Goal: Contribute content: Add original content to the website for others to see

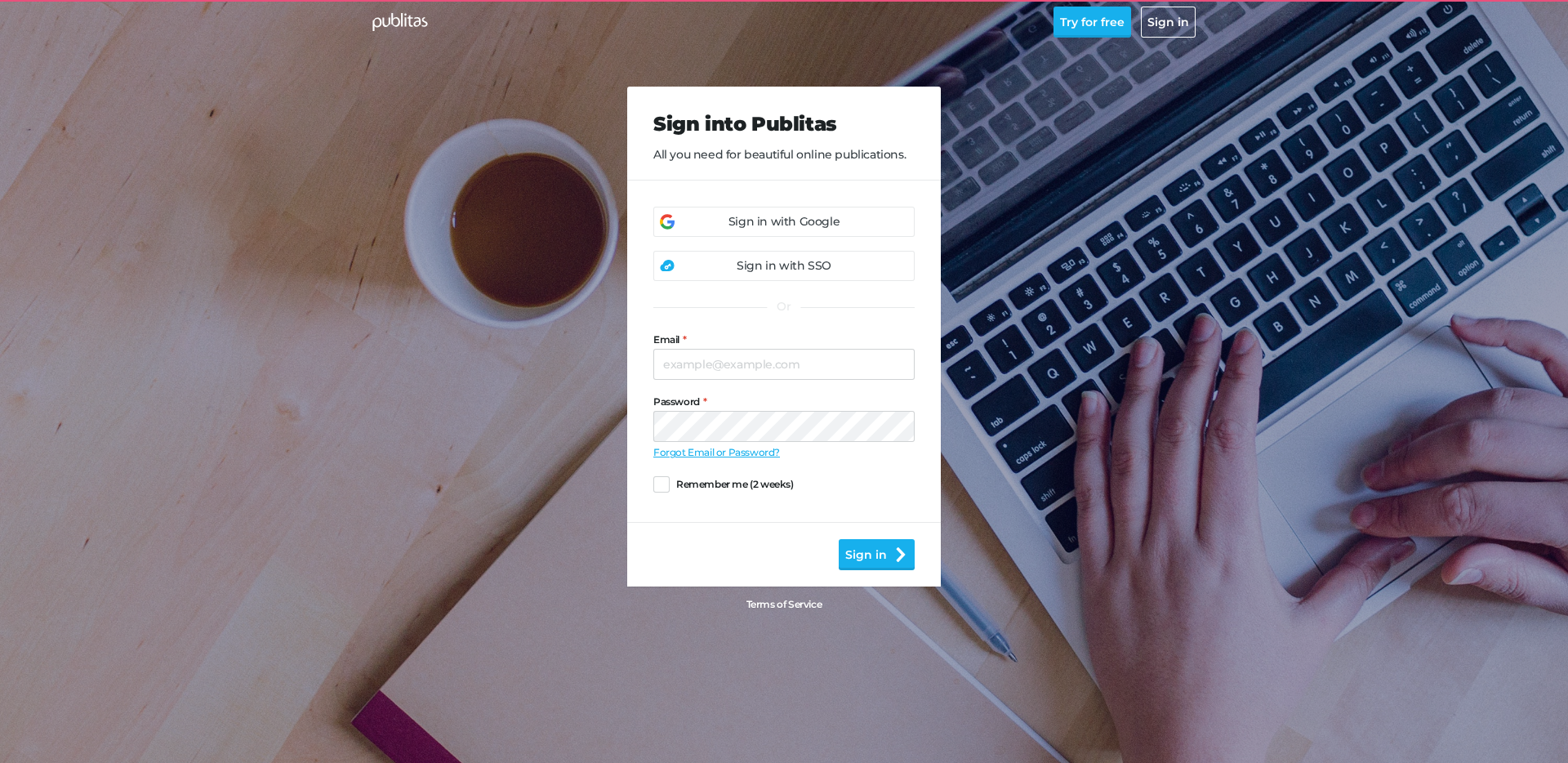
click at [754, 231] on div "Sign in with Google" at bounding box center [784, 222] width 261 height 30
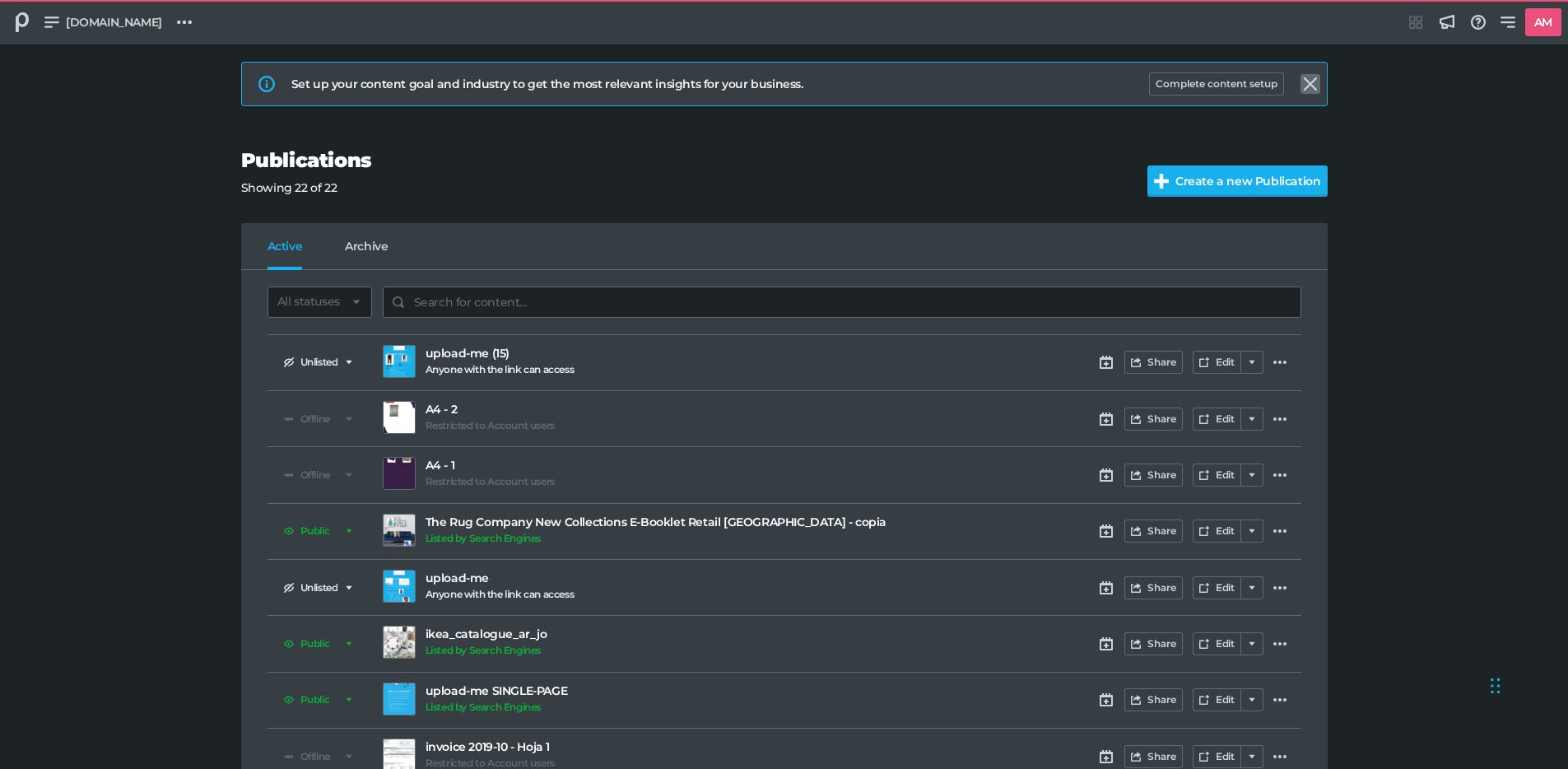
click at [1312, 83] on icon at bounding box center [1310, 84] width 13 height 13
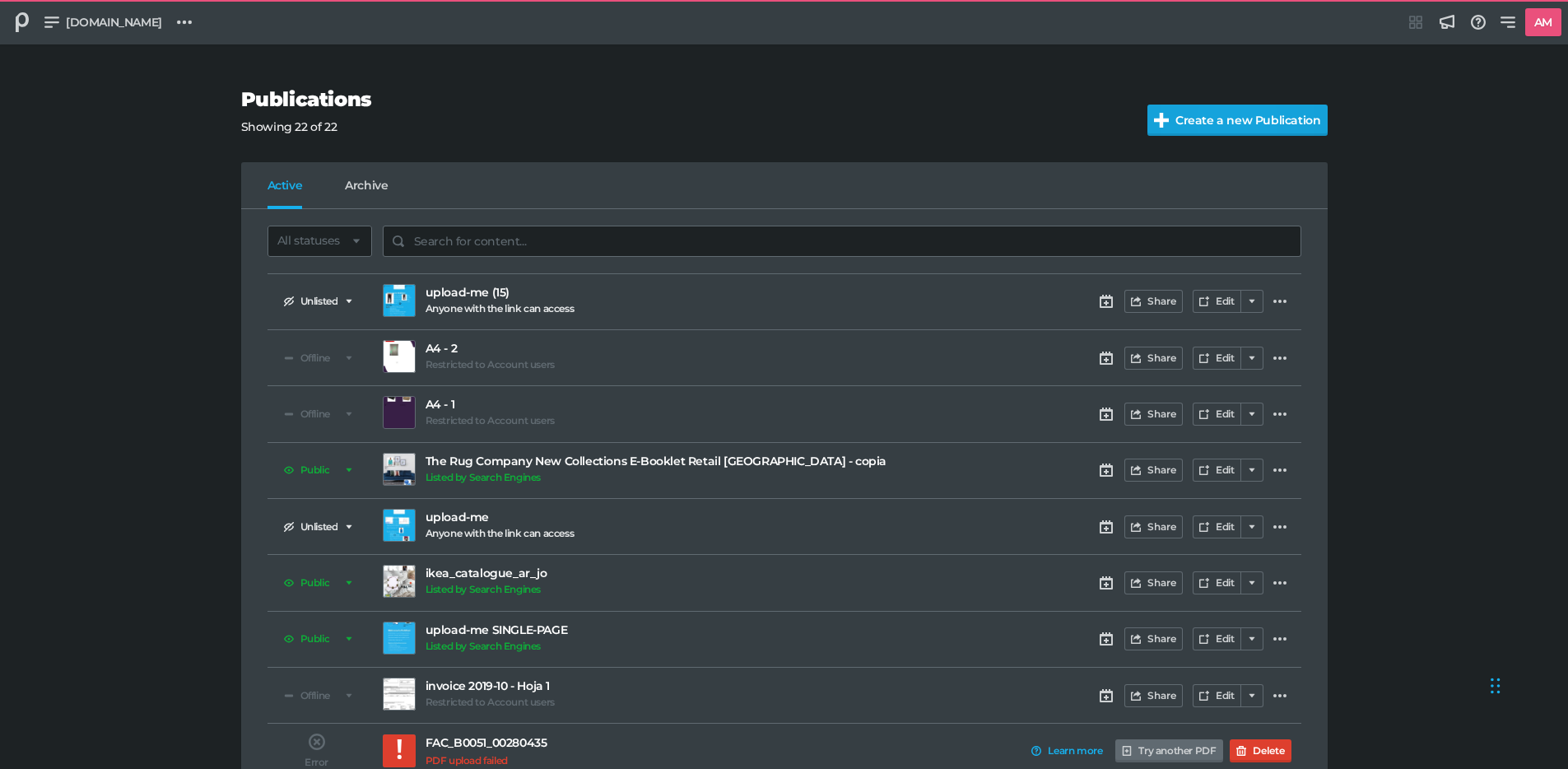
click at [1245, 126] on input "Create a new Publication" at bounding box center [1255, 120] width 216 height 32
click at [822, 121] on p "Showing 22 of 22" at bounding box center [681, 127] width 881 height 18
click at [1253, 122] on button "Create from scratch" at bounding box center [1251, 120] width 154 height 32
select select "sw"
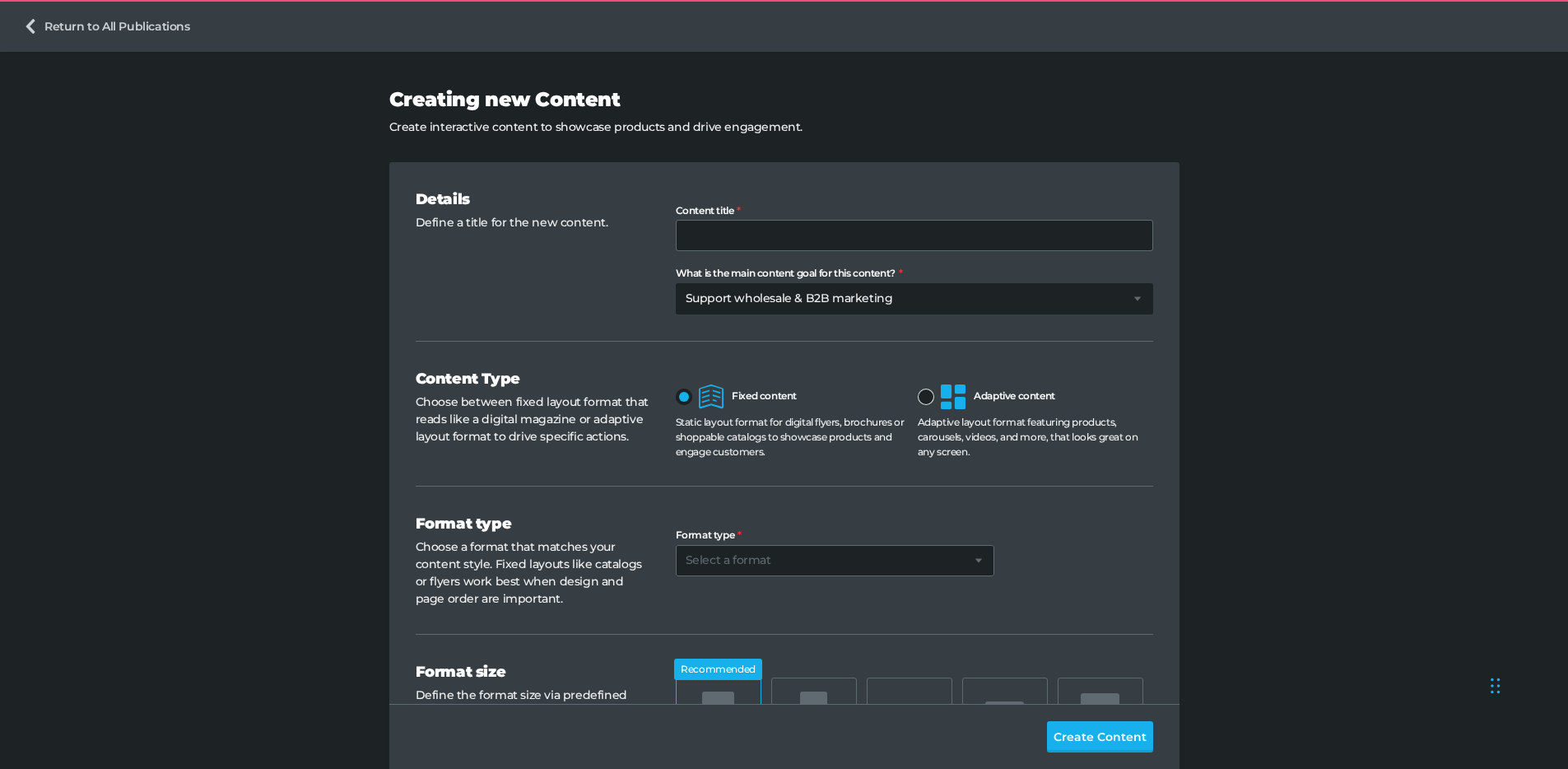
click at [926, 402] on div at bounding box center [926, 397] width 17 height 17
click at [917, 384] on input "Adaptive content" at bounding box center [917, 384] width 0 height 0
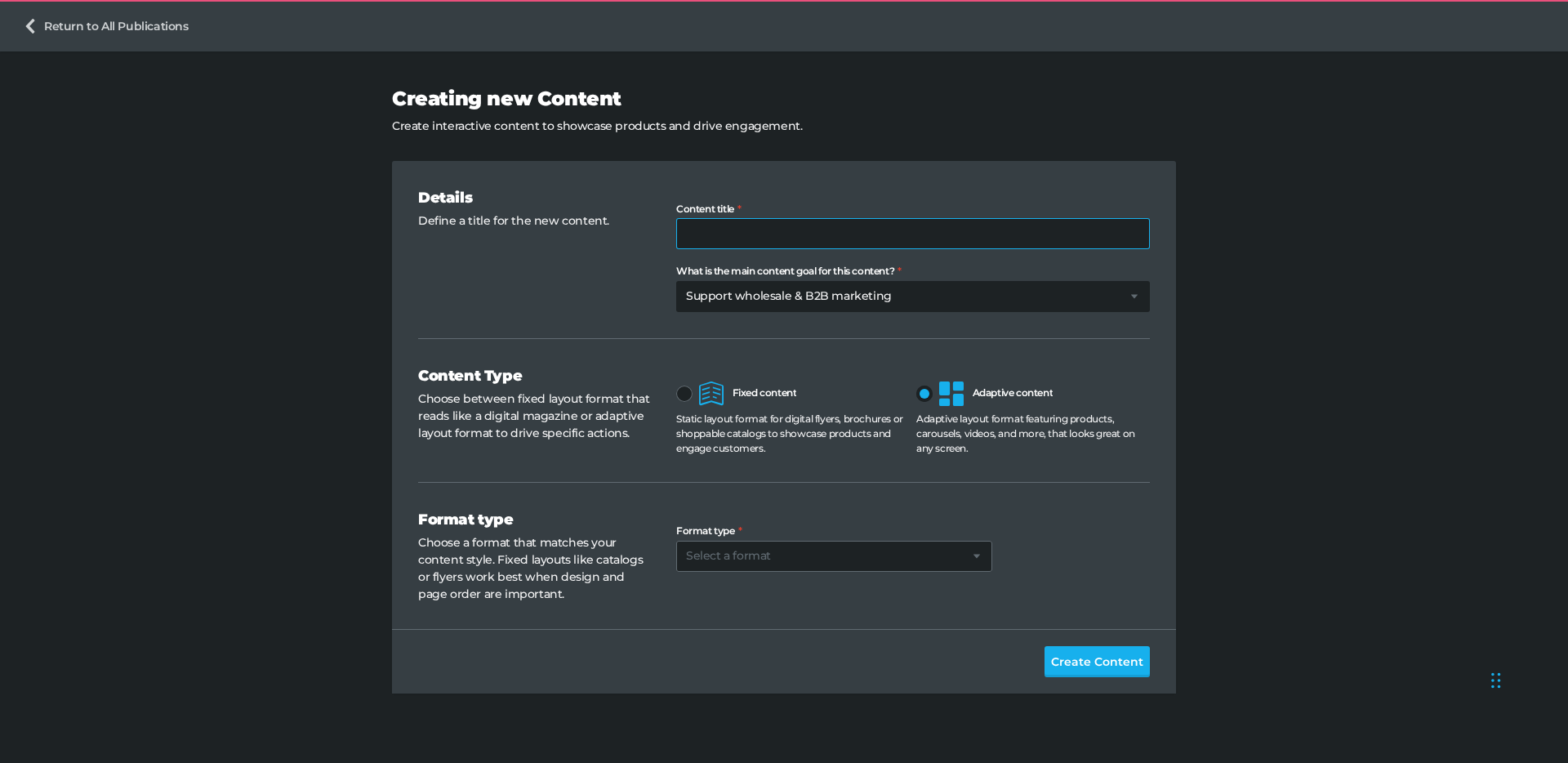
click at [756, 229] on input "Content title" at bounding box center [913, 233] width 473 height 31
click at [1110, 655] on span "Create Content" at bounding box center [1096, 662] width 92 height 18
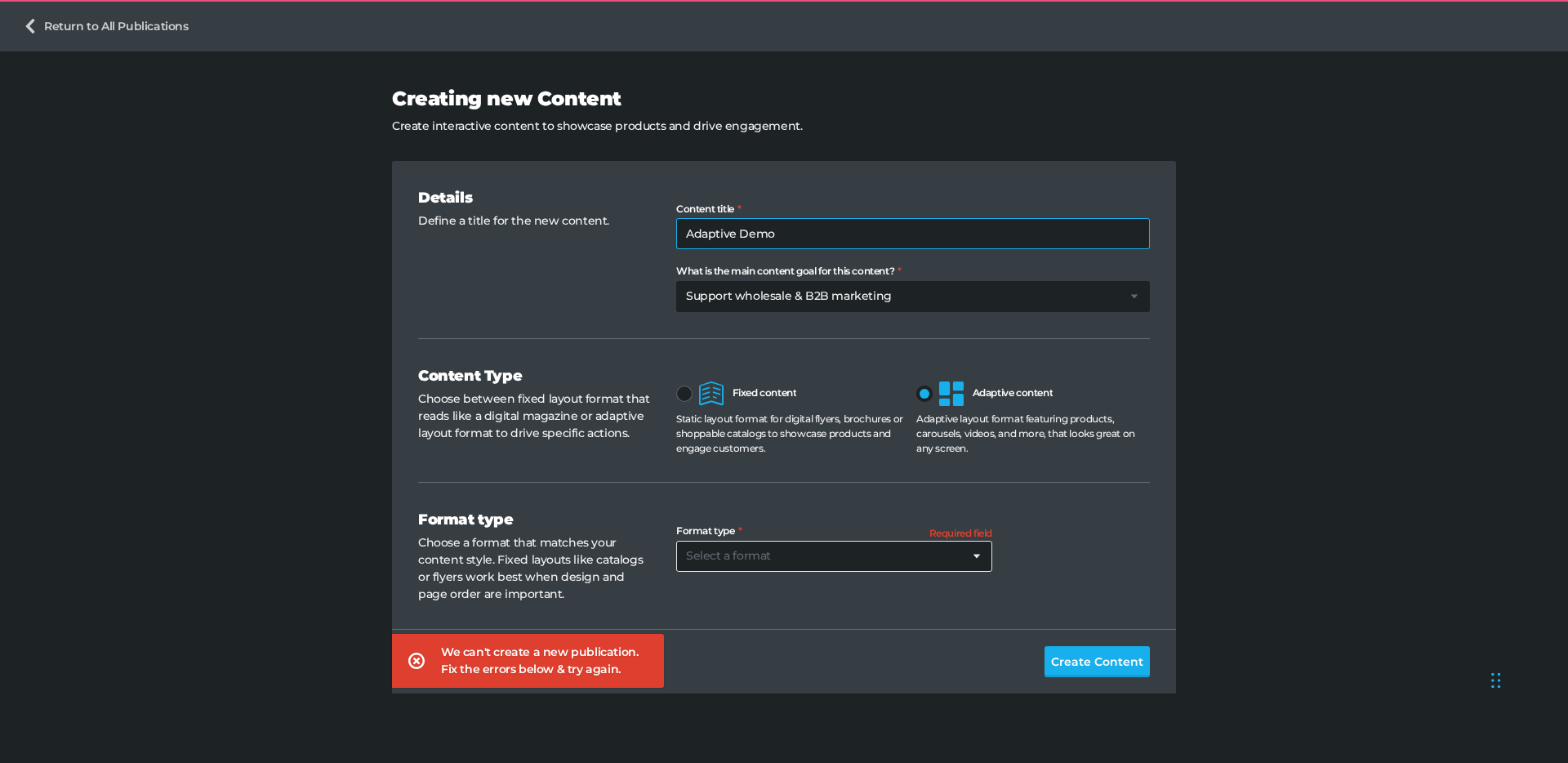
type input "Adaptive Demo"
click at [835, 548] on select "Select a format Landing/Campaign web page Product carousel/grid Digital flyer D…" at bounding box center [835, 556] width 316 height 31
select select "pc"
click at [676, 541] on select "Select a format Landing/Campaign web page Product carousel/grid Digital flyer D…" at bounding box center [835, 556] width 316 height 31
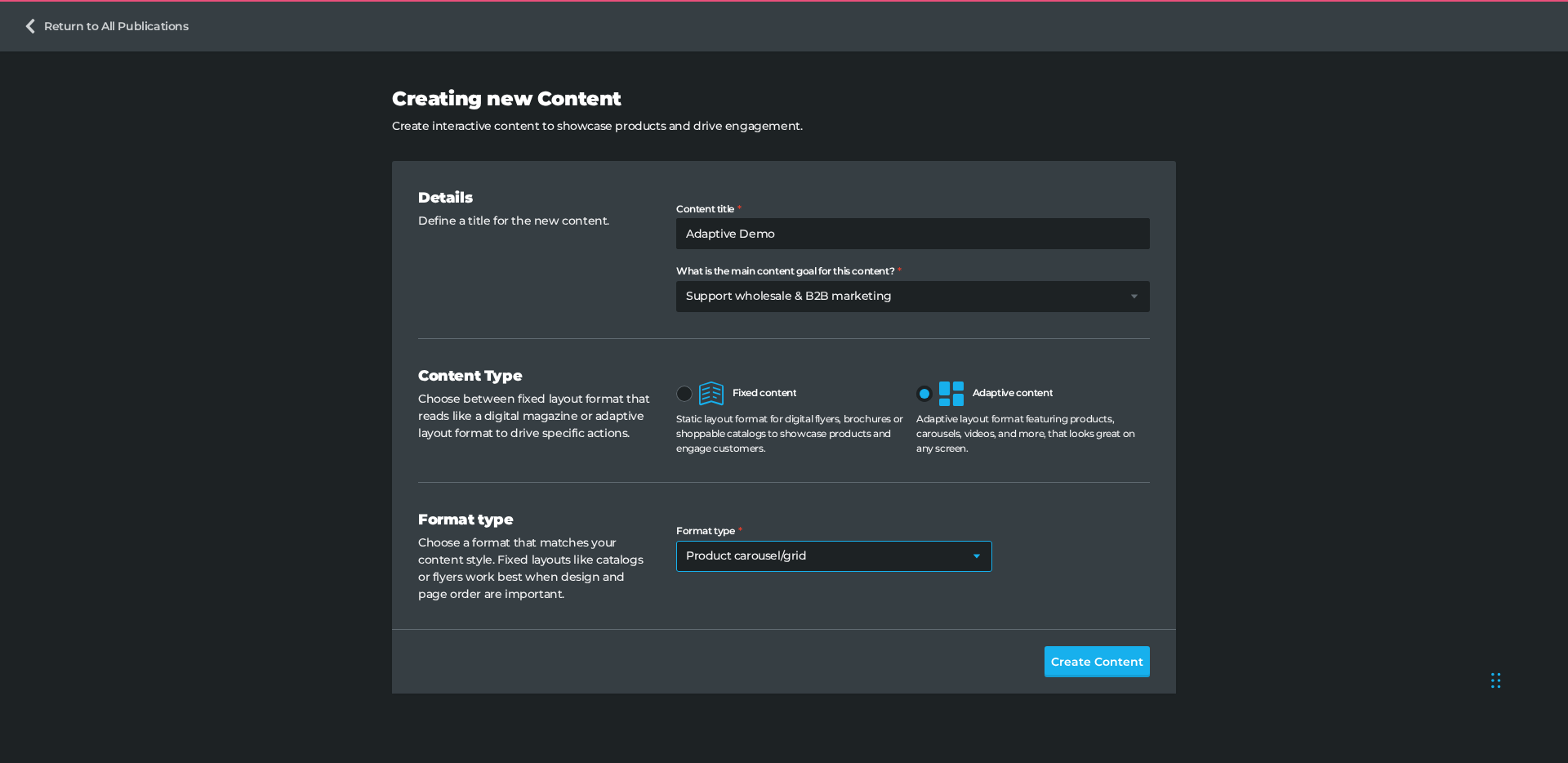
click at [1093, 664] on span "Create Content" at bounding box center [1096, 662] width 92 height 18
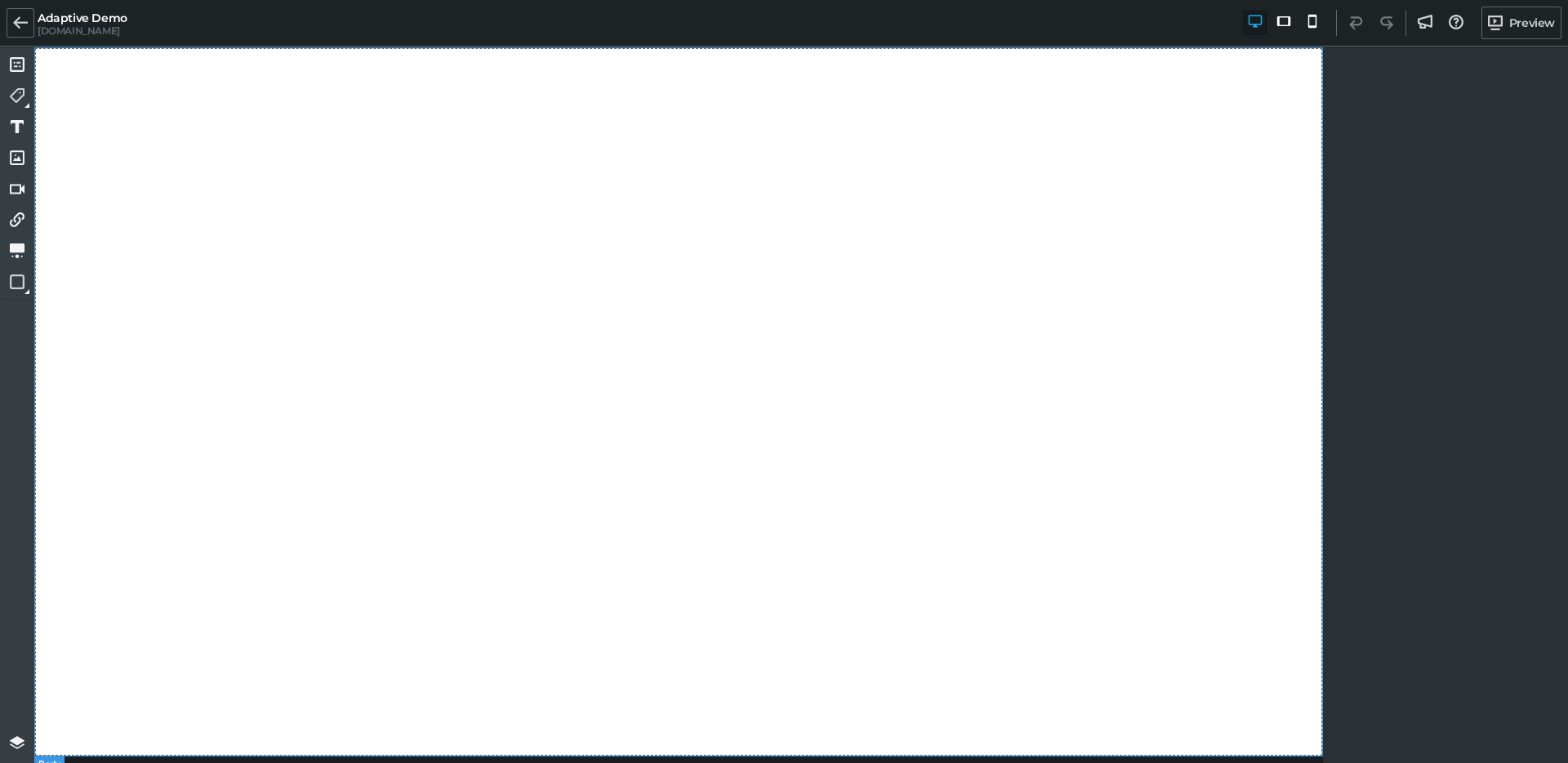
click at [1034, 267] on div at bounding box center [678, 402] width 1289 height 709
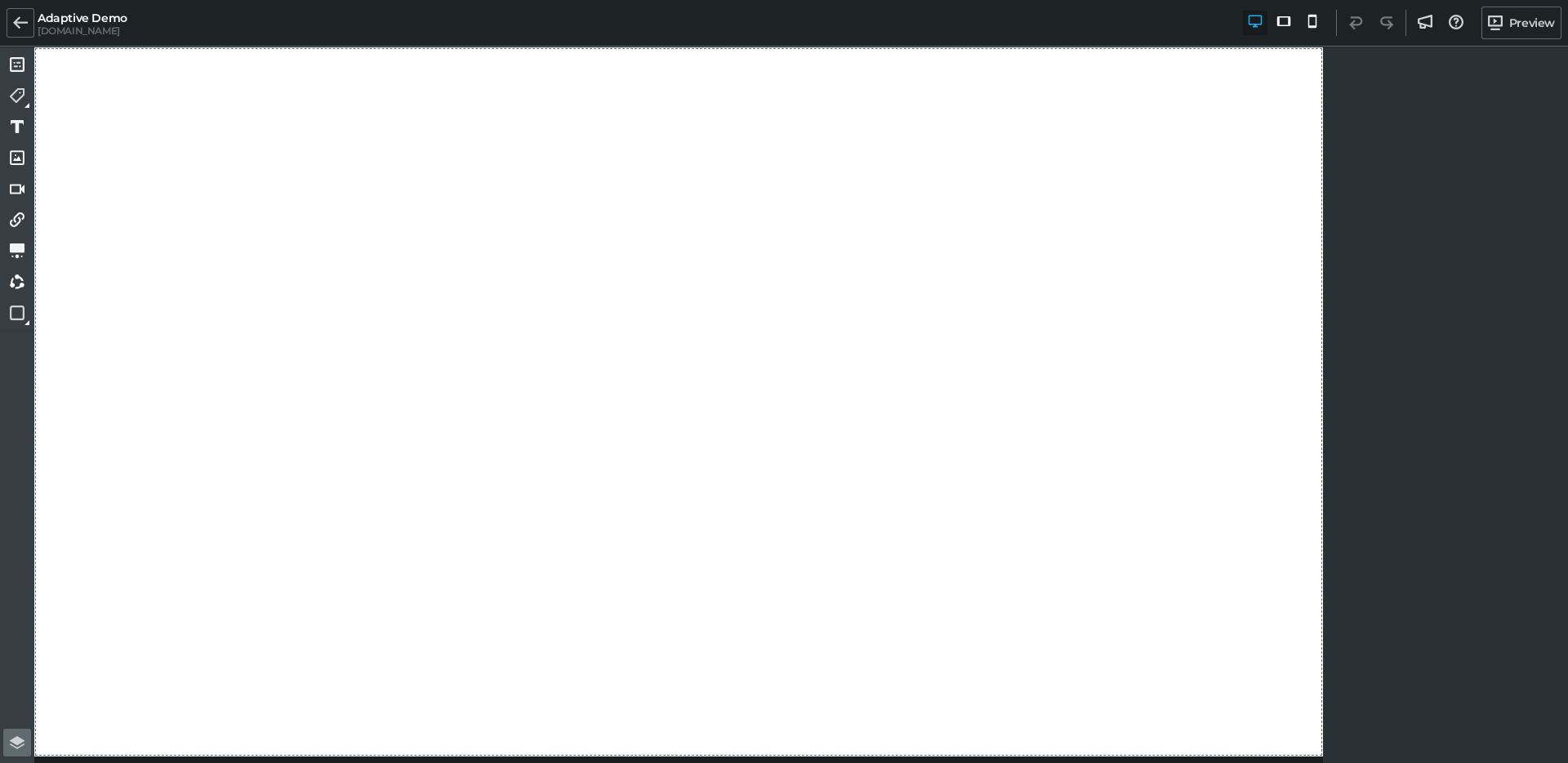
click at [17, 736] on icon at bounding box center [17, 740] width 15 height 9
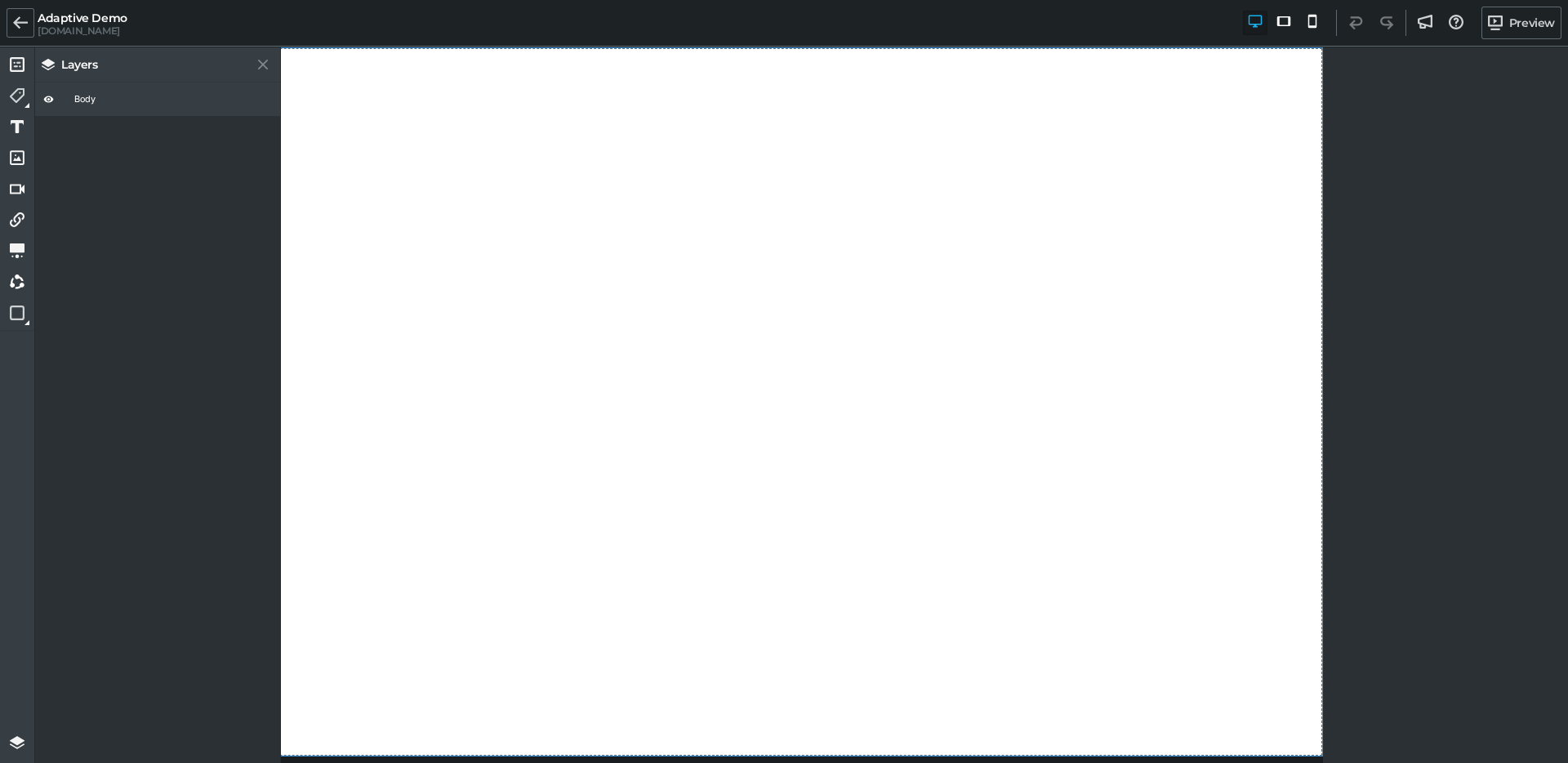
click at [362, 452] on div at bounding box center [678, 402] width 1289 height 709
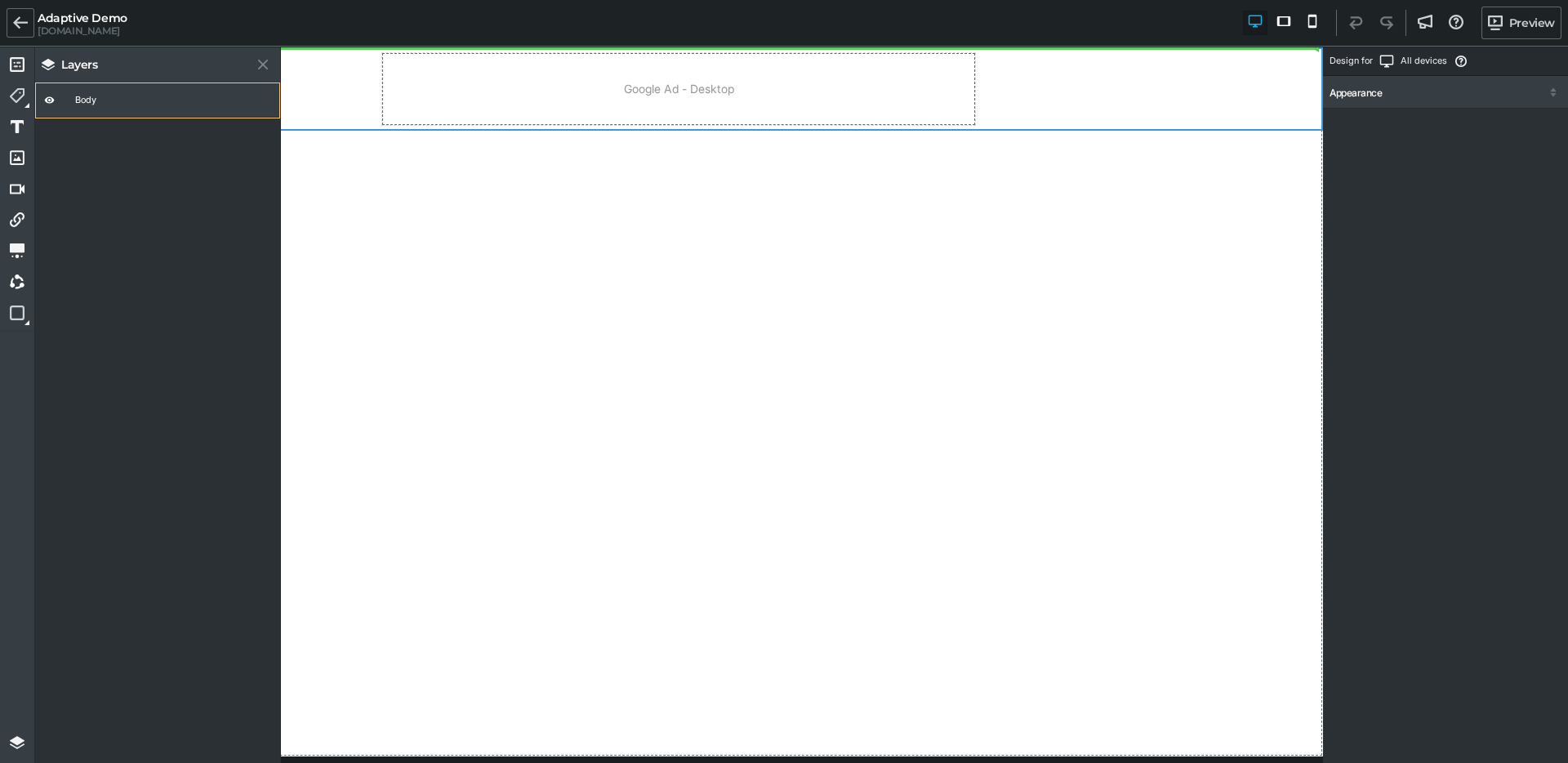
select select "300x250"
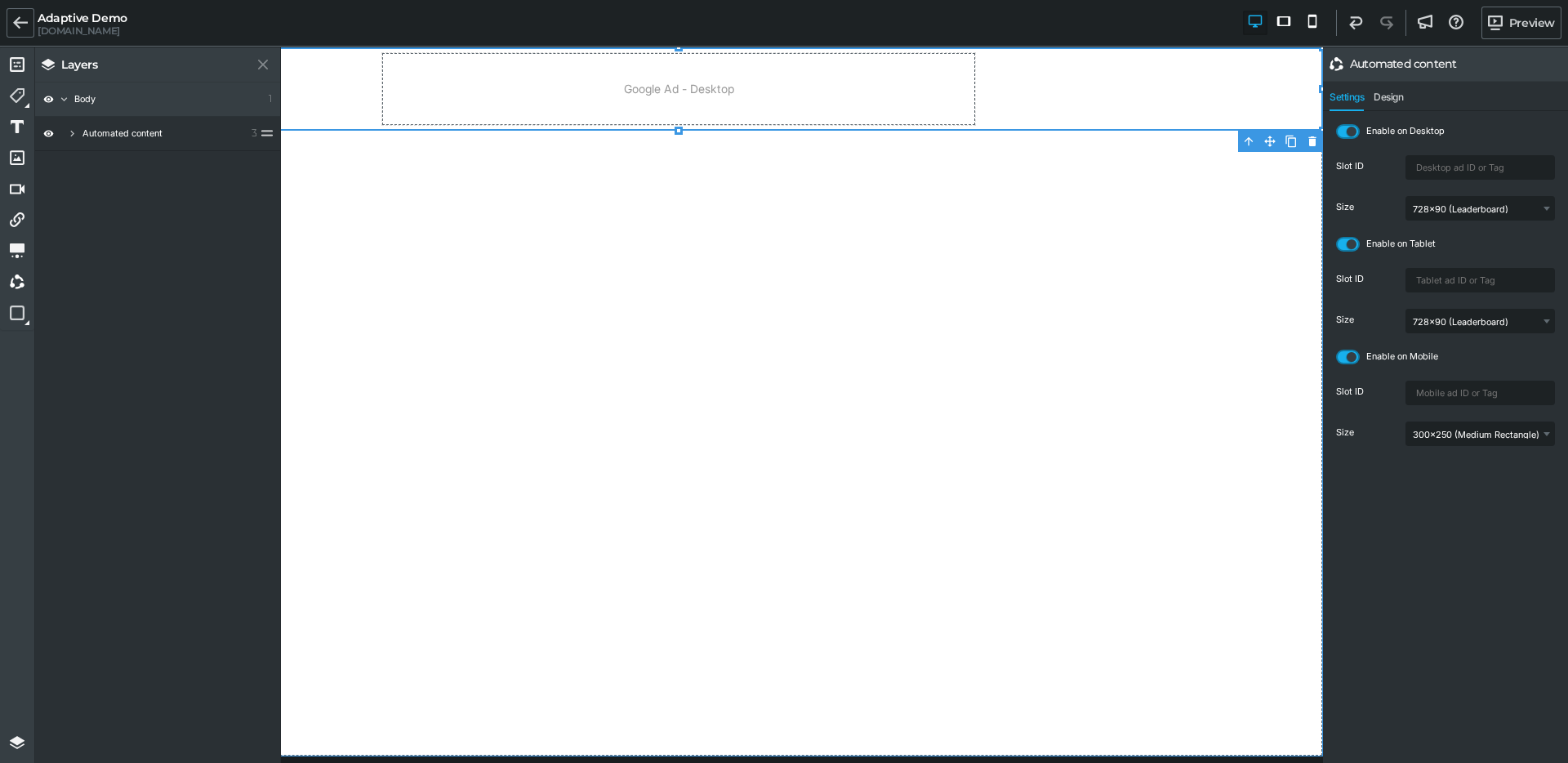
click at [504, 231] on div "Google Ad - Desktop Google Ad - Mobile Google Ad - Tablet" at bounding box center [678, 402] width 1289 height 709
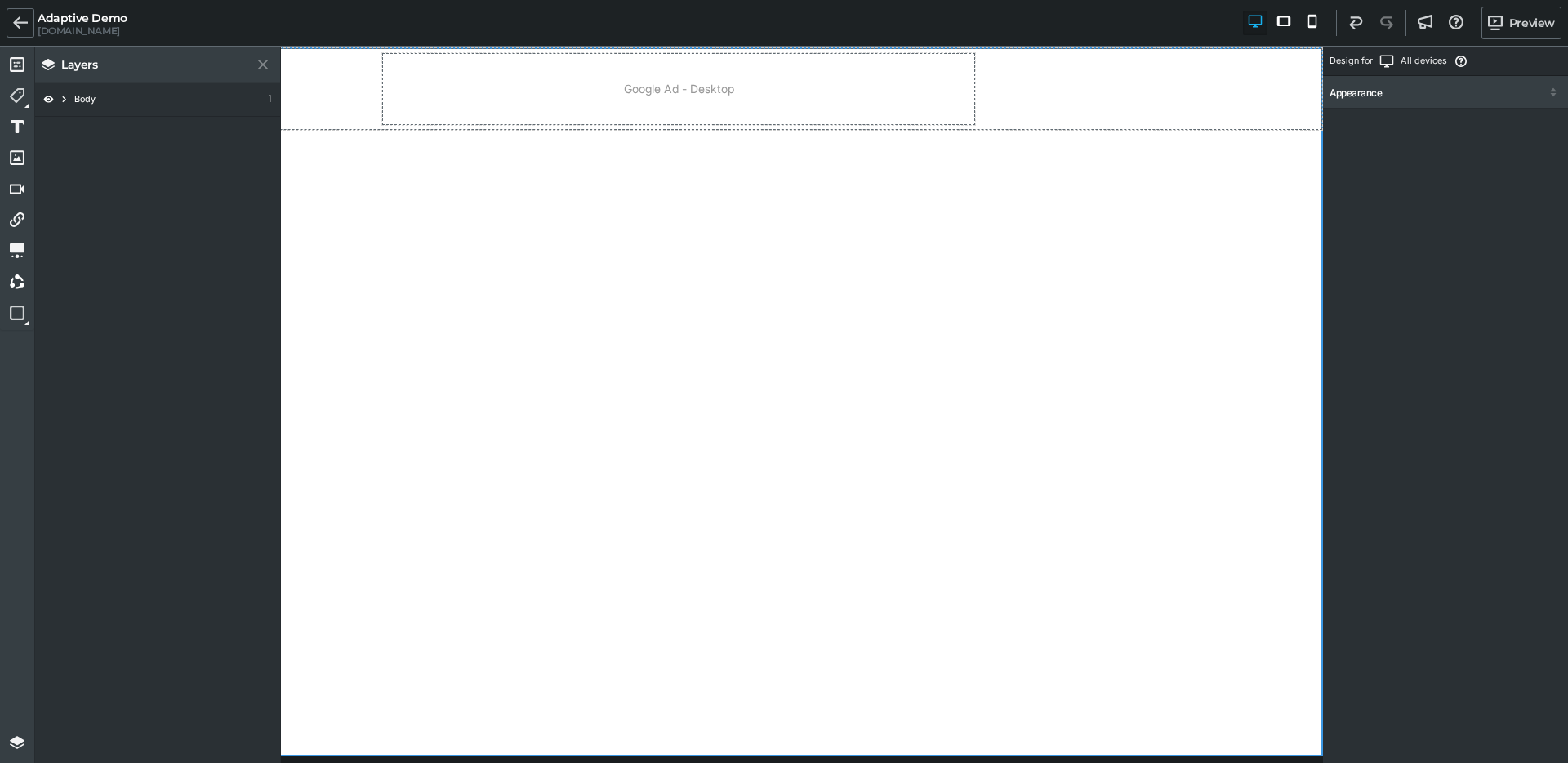
click at [66, 97] on icon at bounding box center [63, 98] width 12 height 12
click at [73, 134] on icon at bounding box center [72, 133] width 4 height 6
click at [431, 220] on div "Google Ad - Desktop Google Ad - Mobile Google Ad - Tablet" at bounding box center [678, 402] width 1289 height 709
click at [618, 113] on div "Google Ad - Desktop" at bounding box center [678, 89] width 595 height 74
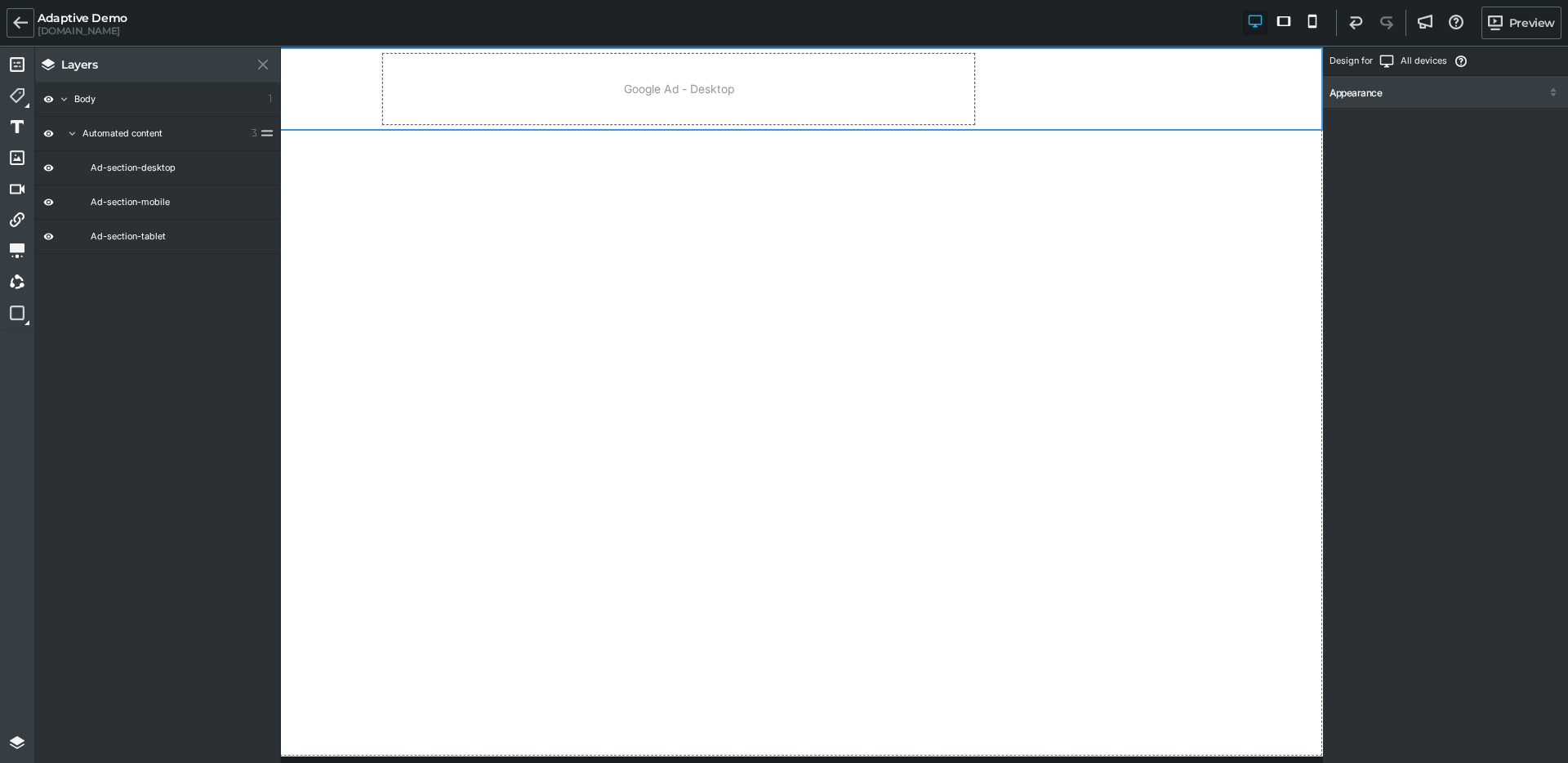
select select "300x250"
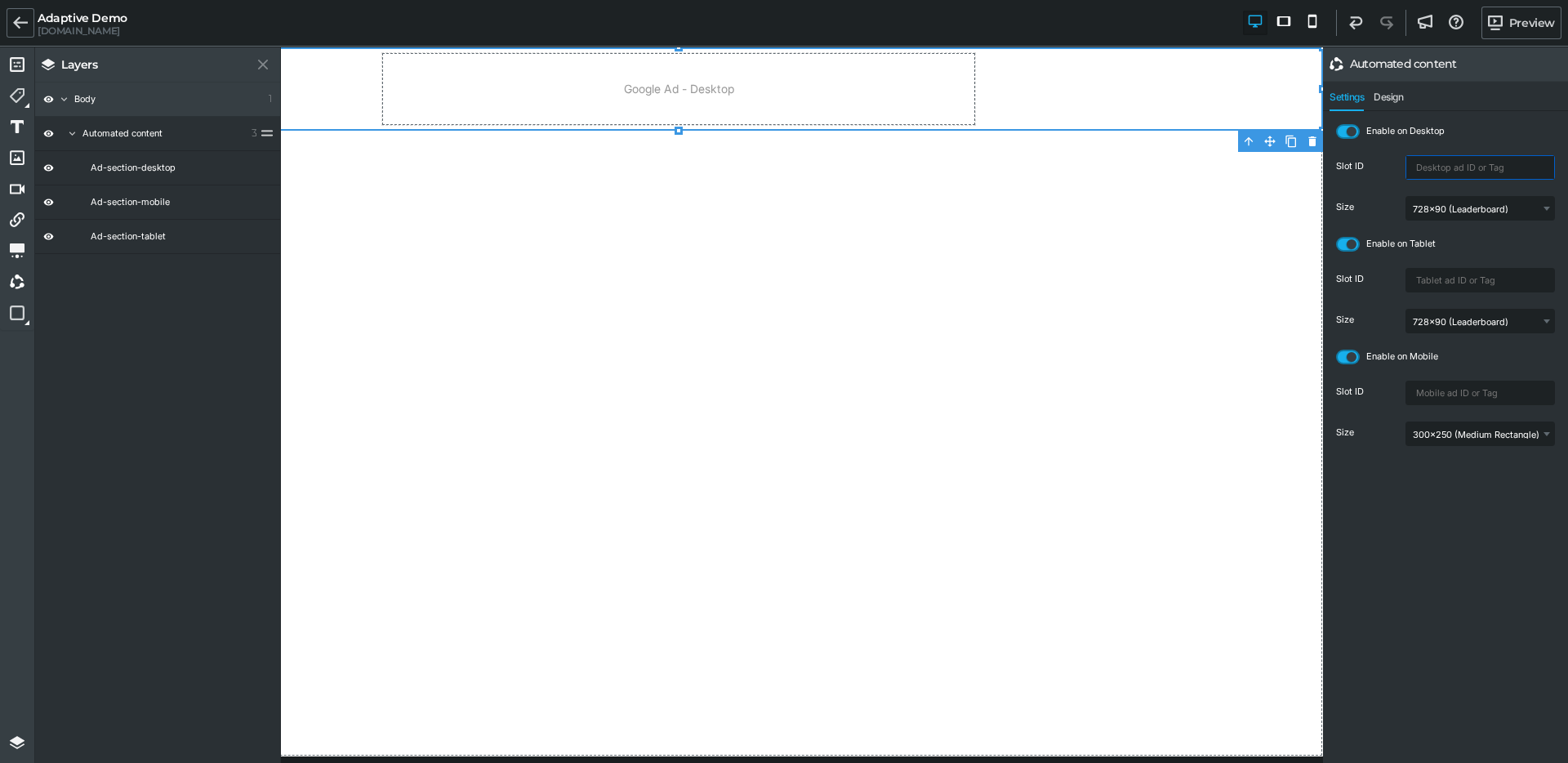
click at [1424, 172] on input "text" at bounding box center [1480, 167] width 148 height 23
click at [1448, 169] on input "text" at bounding box center [1480, 167] width 148 height 23
paste input "/22749003788/ClubDigi_Desktop_970x250_pos1"
type input "/22749003788/ClubDigi_Desktop_970x250_pos1"
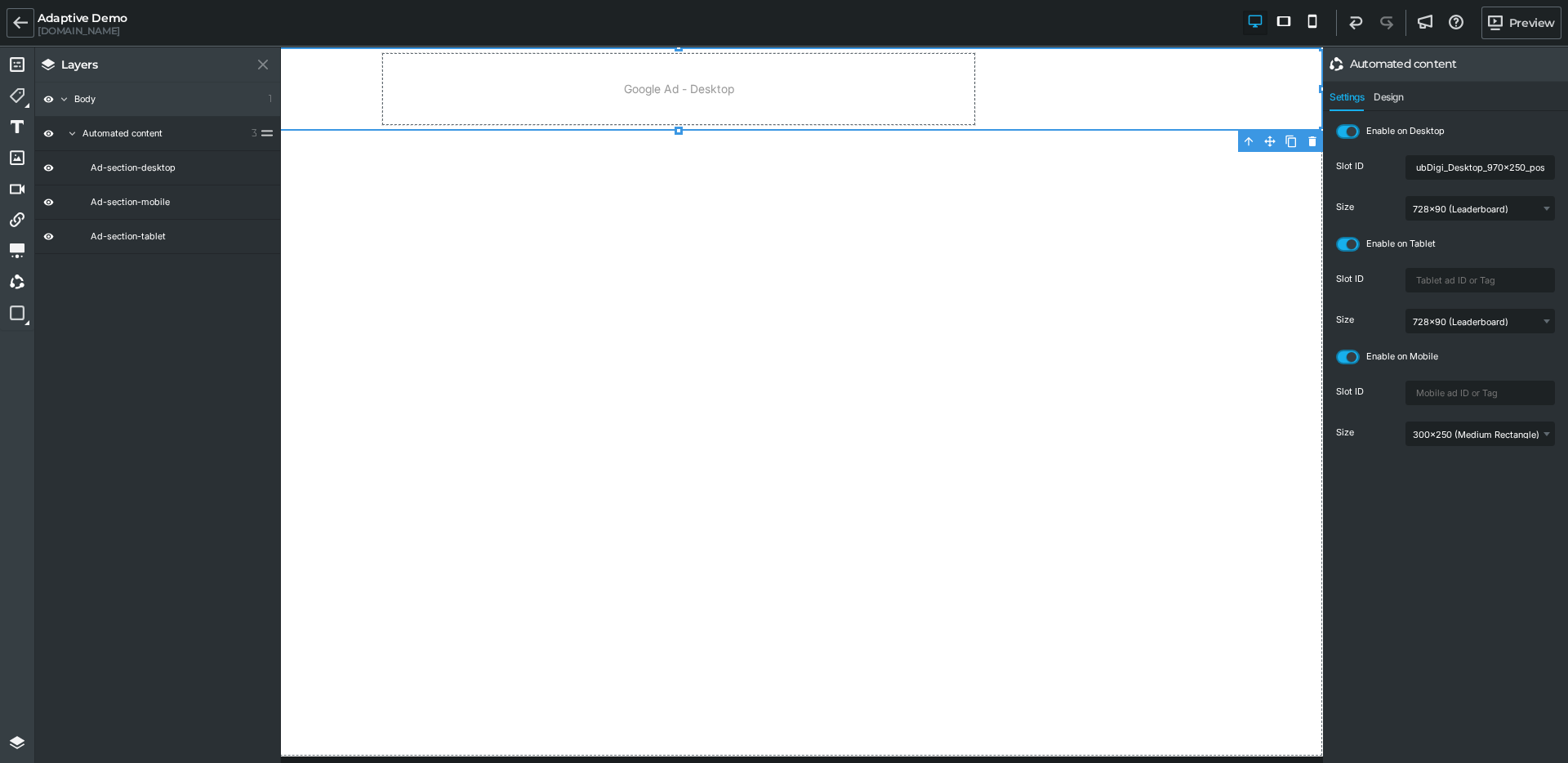
scroll to position [0, 0]
click at [1426, 397] on input "text" at bounding box center [1480, 393] width 148 height 23
paste input "'/22749003788/ClubDigi_Mobile_300x250_pos1"
type input "/22749003788/ClubDigi_Mobile_300x250_pos1"
click at [1466, 284] on input "text" at bounding box center [1480, 279] width 148 height 23
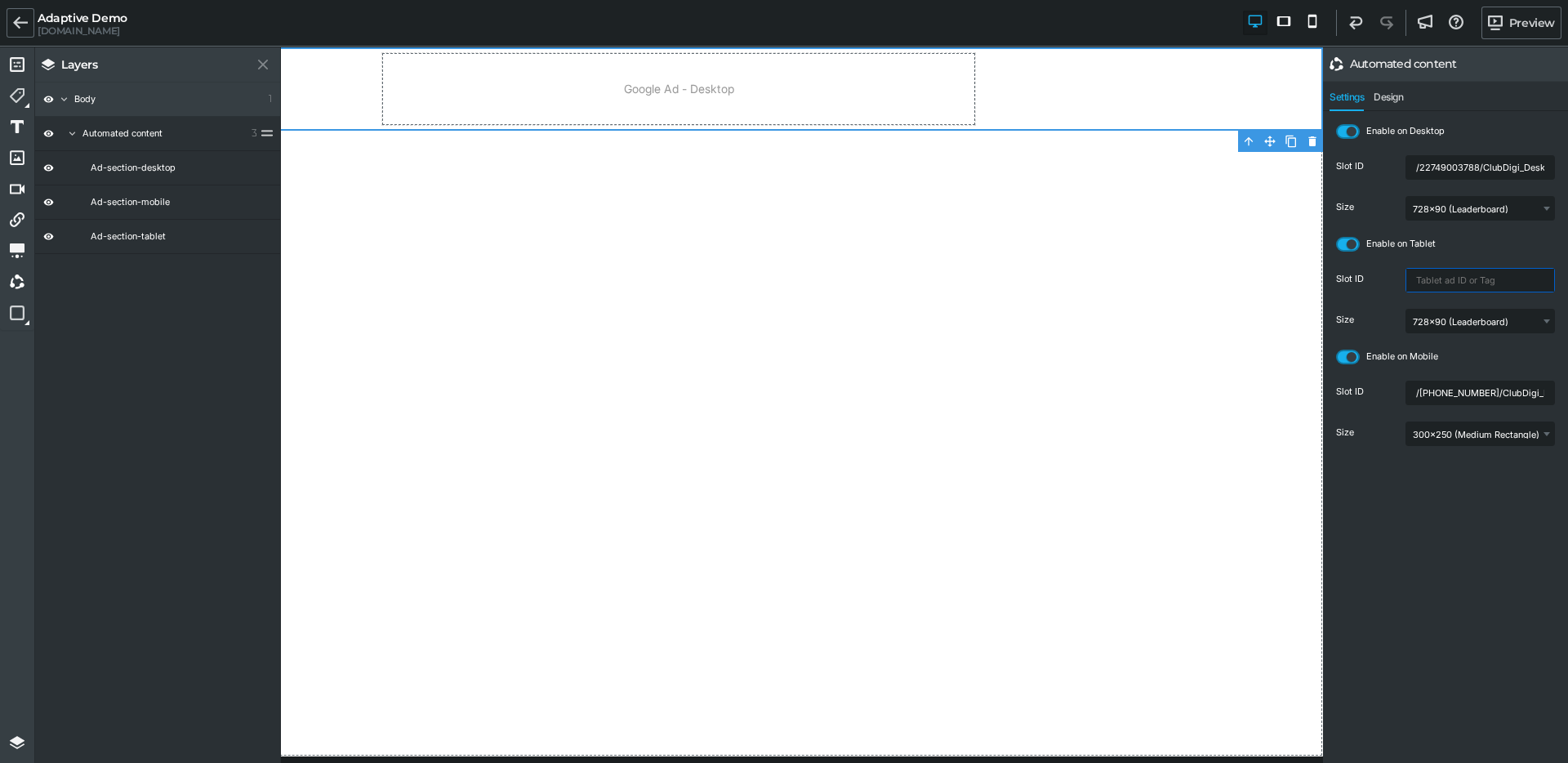
paste input "/22749003788/ClubDigi_Desktop_970x250_pos2"
type input "/22749003788/ClubDigi_Desktop_970x250_pos2"
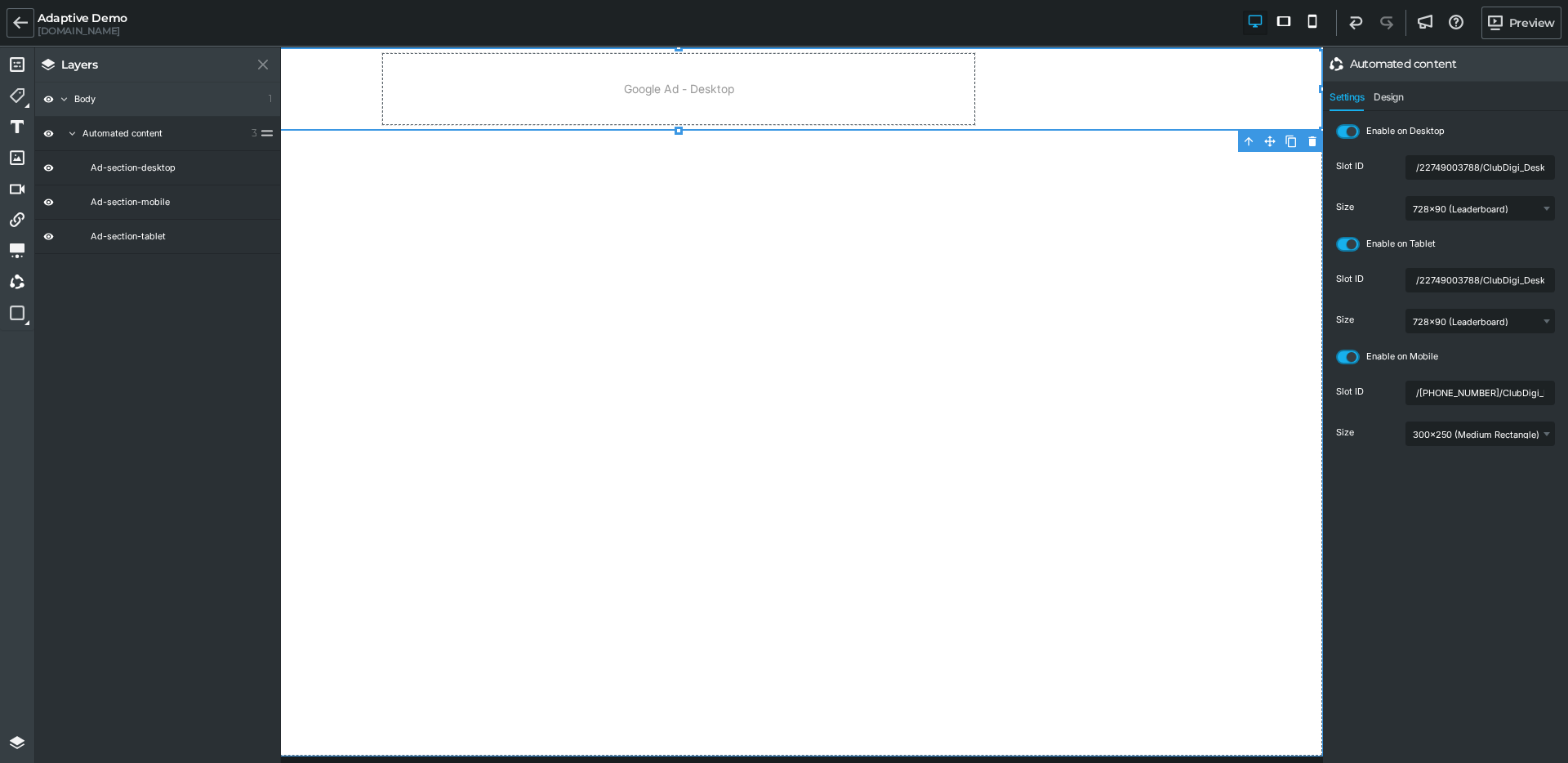
click at [963, 274] on div "Google Ad - Desktop Google Ad - Mobile Google Ad - Tablet" at bounding box center [678, 402] width 1289 height 709
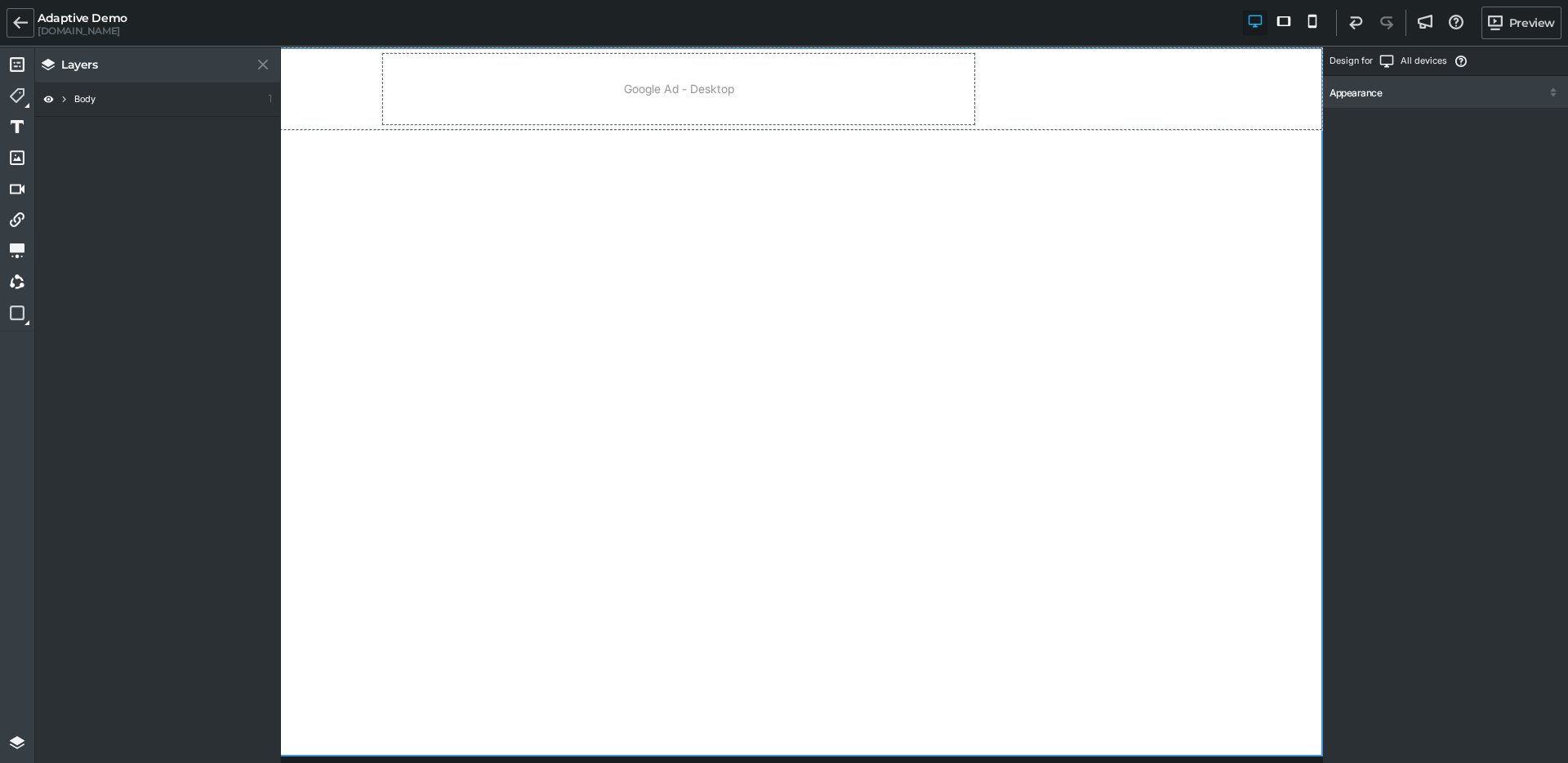
click at [975, 233] on div "Google Ad - Desktop Google Ad - Mobile Google Ad - Tablet" at bounding box center [678, 402] width 1289 height 709
click at [1027, 98] on div "Google Ad - Desktop Google Ad - Mobile Google Ad - Tablet" at bounding box center [678, 89] width 1289 height 84
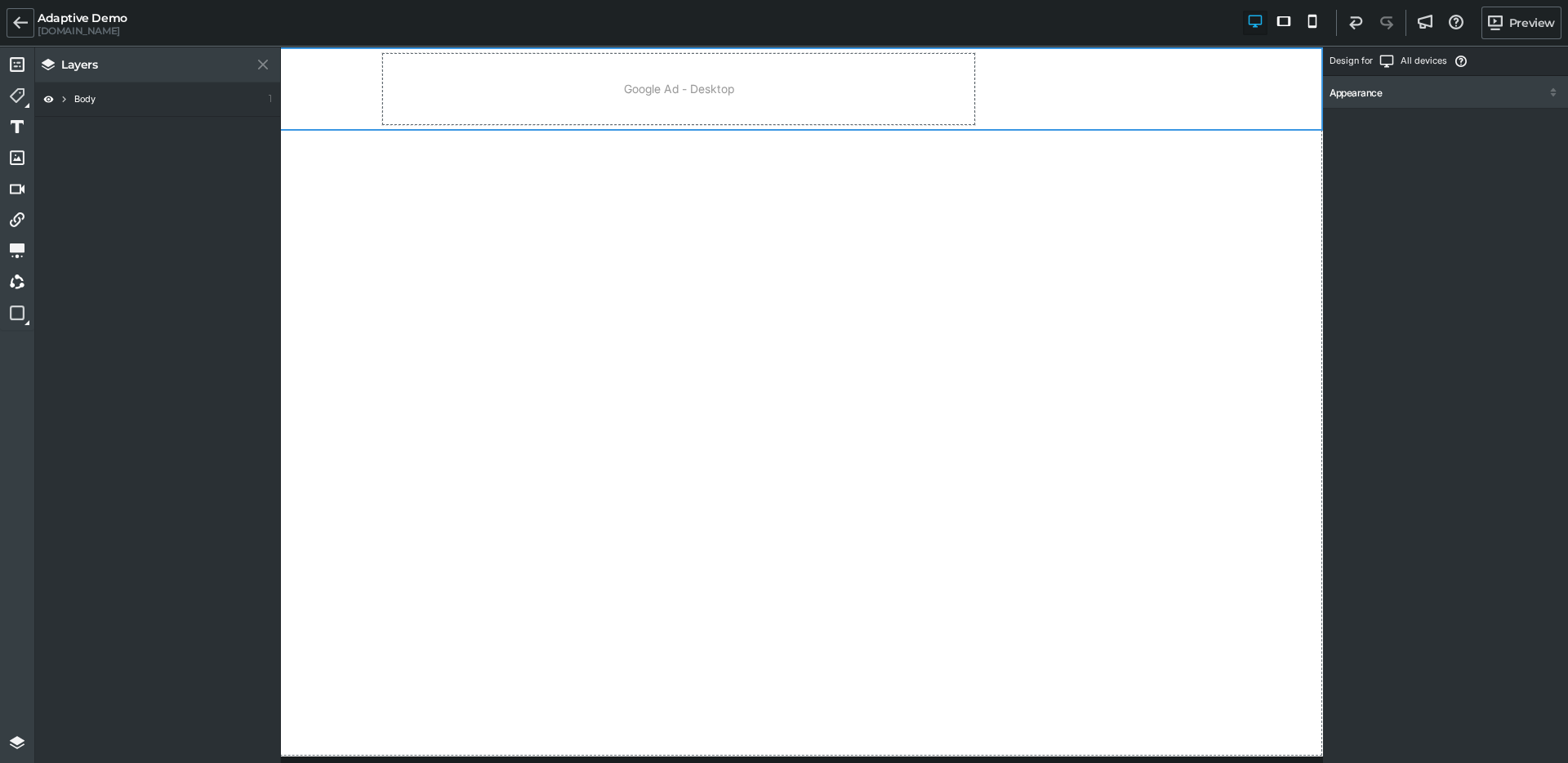
select select "300x250"
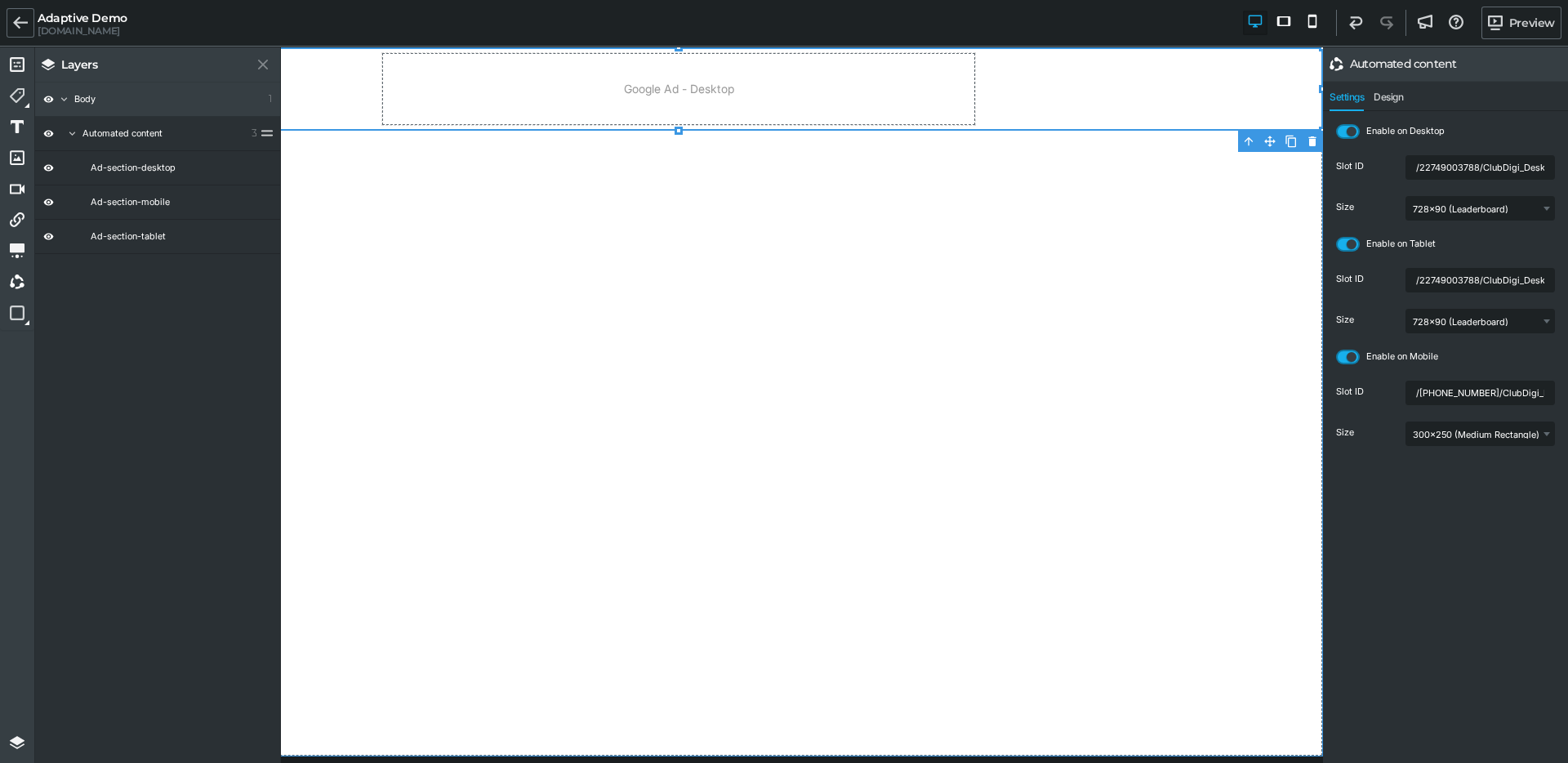
click at [917, 258] on div "Google Ad - Desktop Google Ad - Mobile Google Ad - Tablet" at bounding box center [678, 402] width 1289 height 709
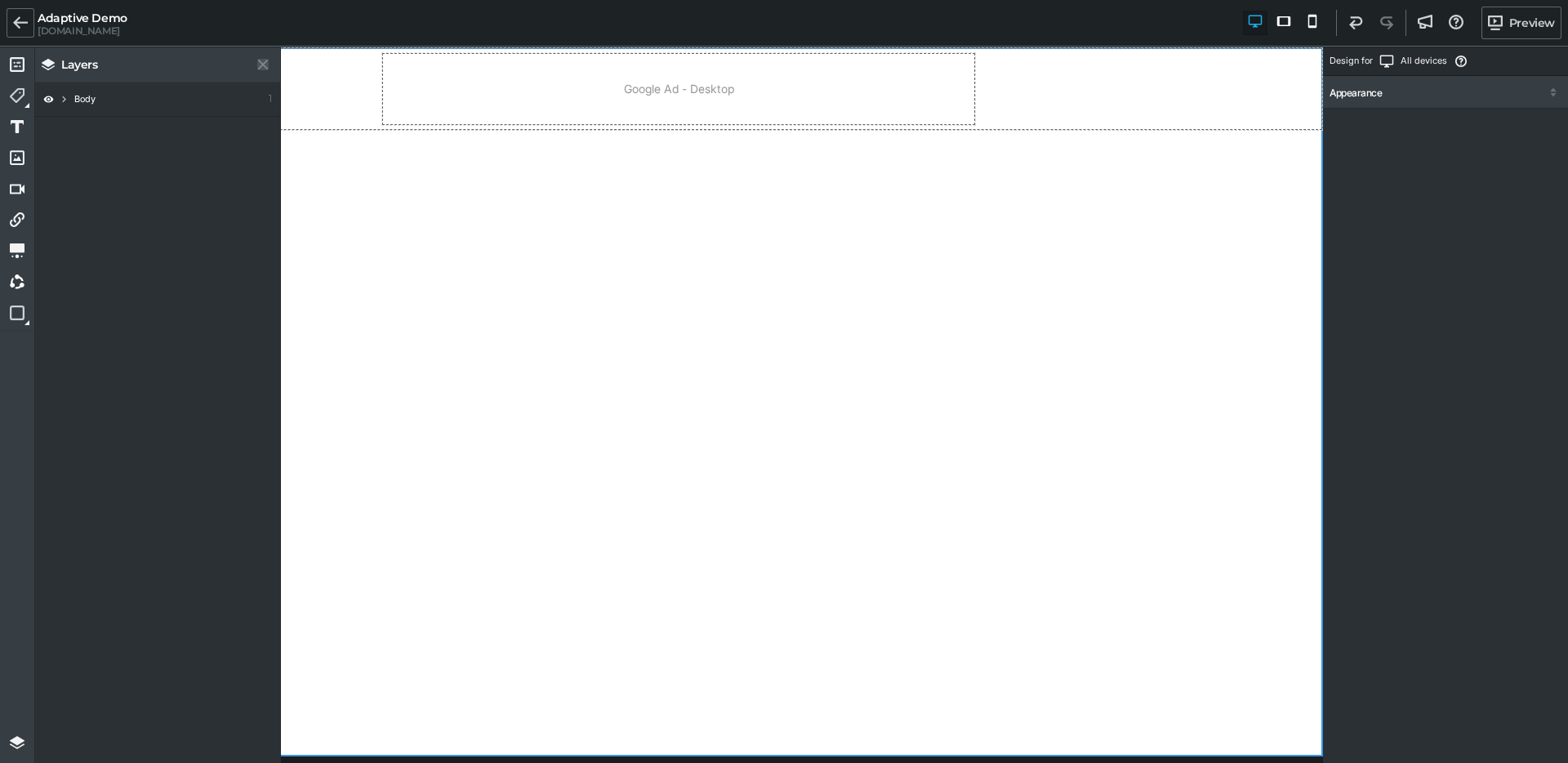
click at [260, 60] on icon at bounding box center [263, 64] width 10 height 10
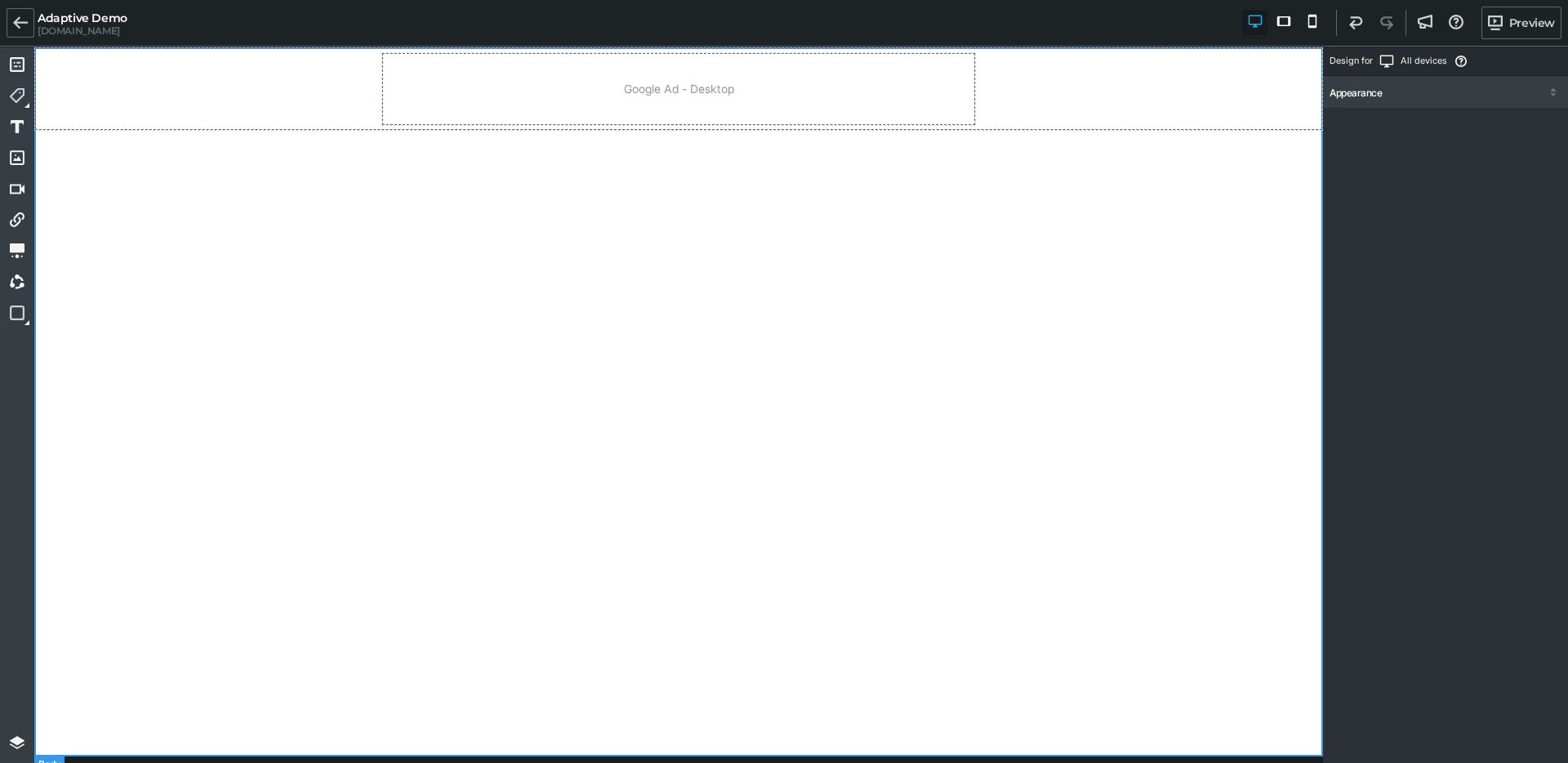
click at [341, 190] on div "Google Ad - Desktop Google Ad - Mobile Google Ad - Tablet" at bounding box center [678, 402] width 1289 height 709
click at [1511, 26] on link "Preview" at bounding box center [1520, 23] width 80 height 33
click at [678, 326] on div "Google Ad - Desktop Google Ad - Mobile Google Ad - Tablet" at bounding box center [678, 402] width 1289 height 709
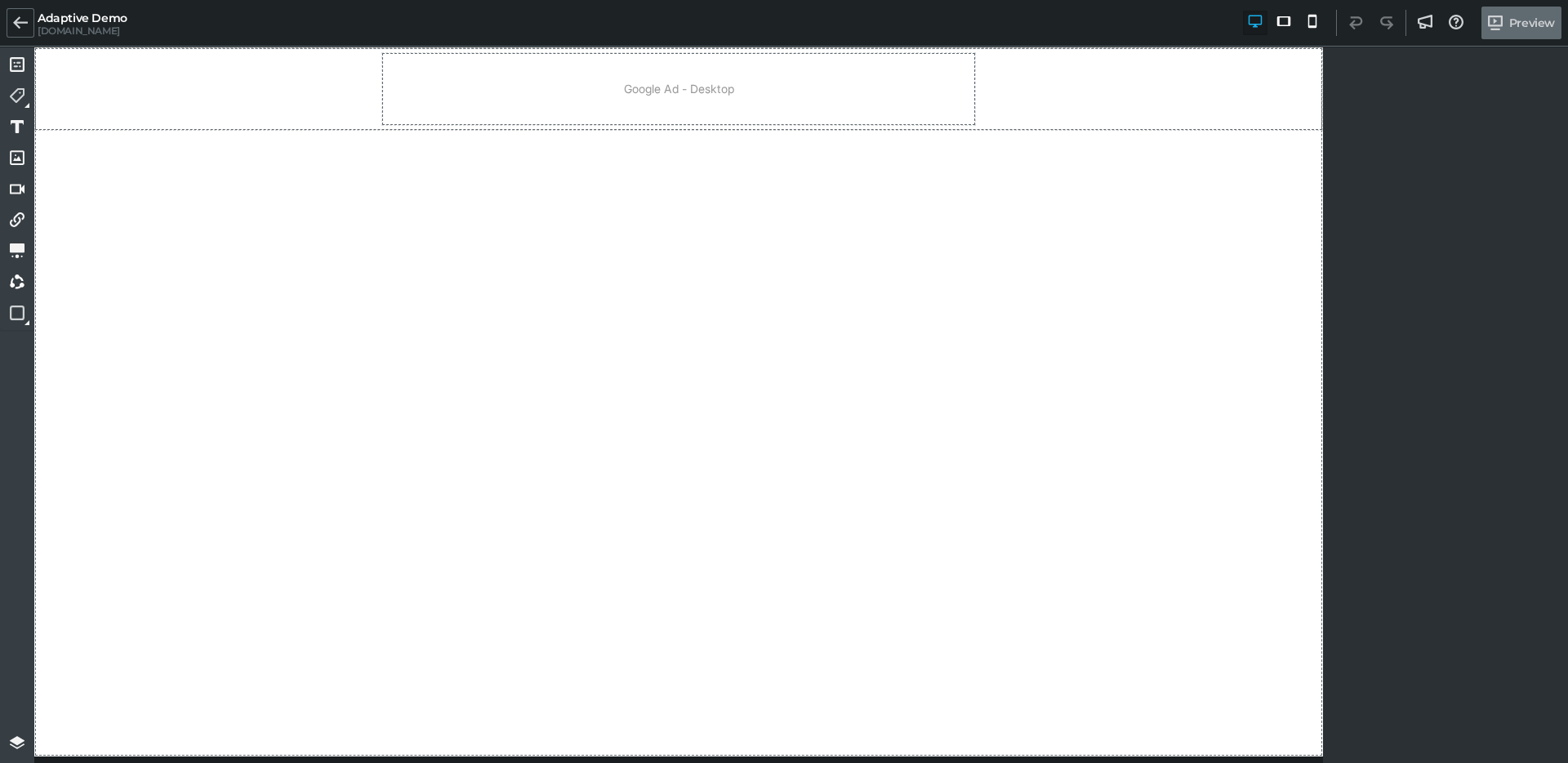
click at [1506, 16] on link "Preview" at bounding box center [1520, 23] width 80 height 33
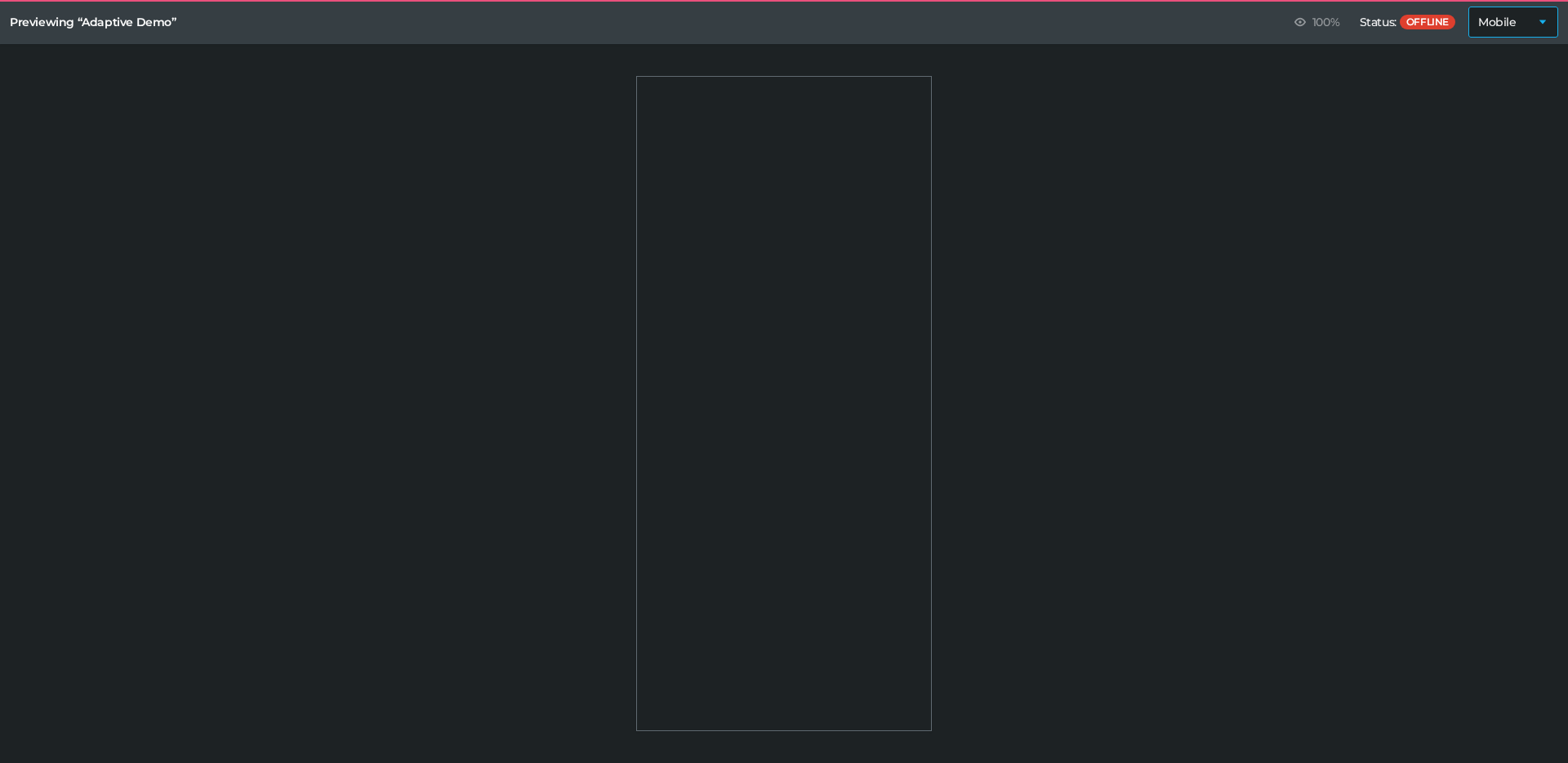
click at [1505, 23] on select "Mobile Desktop Tablet" at bounding box center [1513, 22] width 90 height 31
click at [1471, 6] on select "Mobile Desktop Tablet" at bounding box center [1513, 22] width 90 height 31
click at [1517, 16] on select "Mobile Desktop Tablet" at bounding box center [1513, 22] width 90 height 31
click at [1471, 6] on select "Mobile Desktop Tablet" at bounding box center [1513, 22] width 90 height 31
click at [1488, 29] on select "Mobile Desktop Tablet" at bounding box center [1513, 22] width 90 height 31
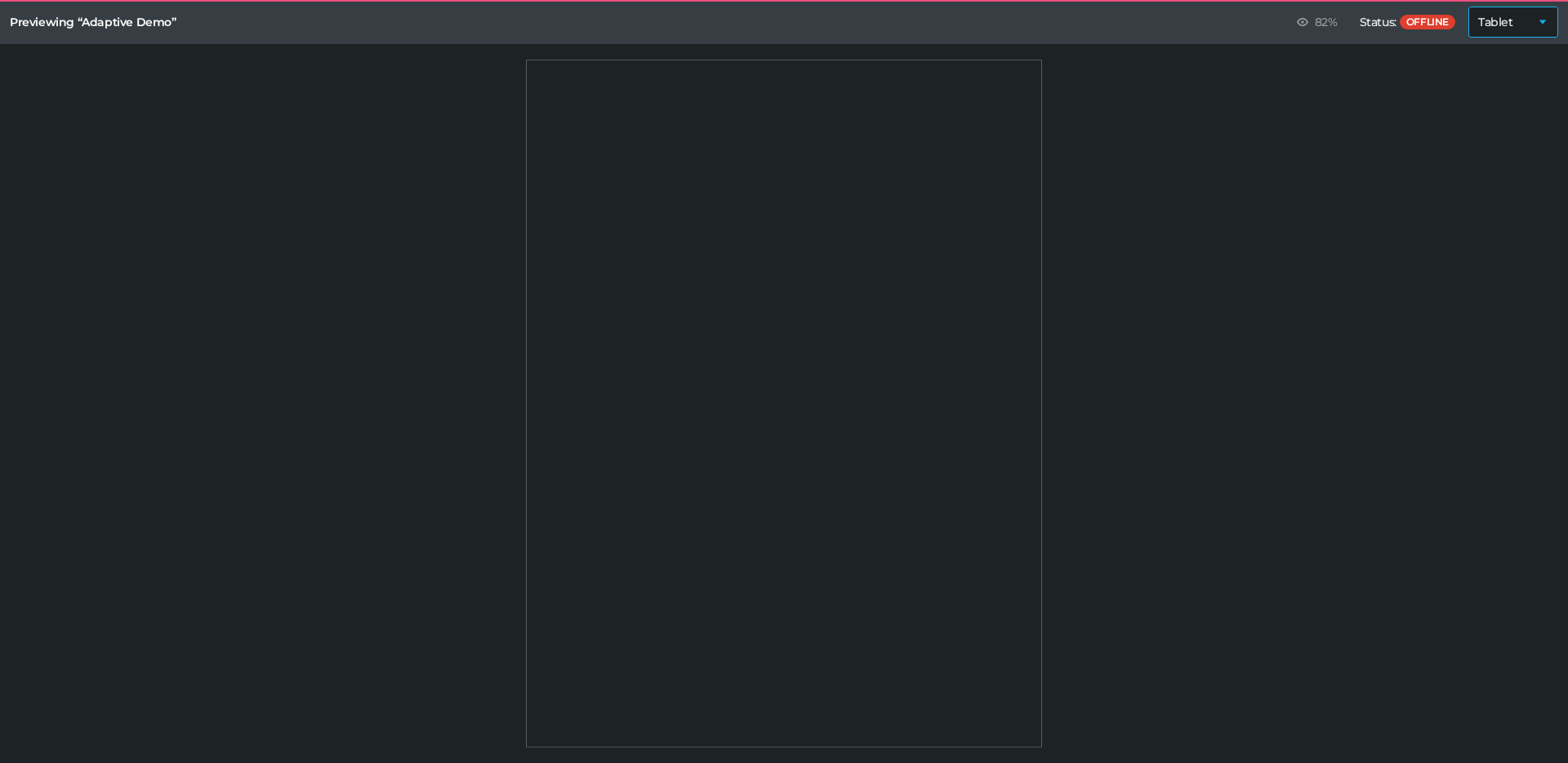
select select "mobile"
click at [1471, 6] on select "Mobile Desktop Tablet" at bounding box center [1513, 22] width 90 height 31
